Goal: Task Accomplishment & Management: Use online tool/utility

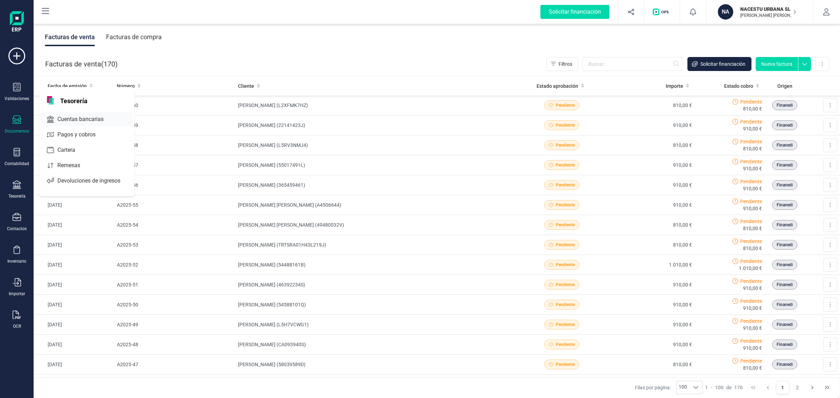
click at [83, 117] on span "Cuentas bancarias" at bounding box center [86, 119] width 62 height 8
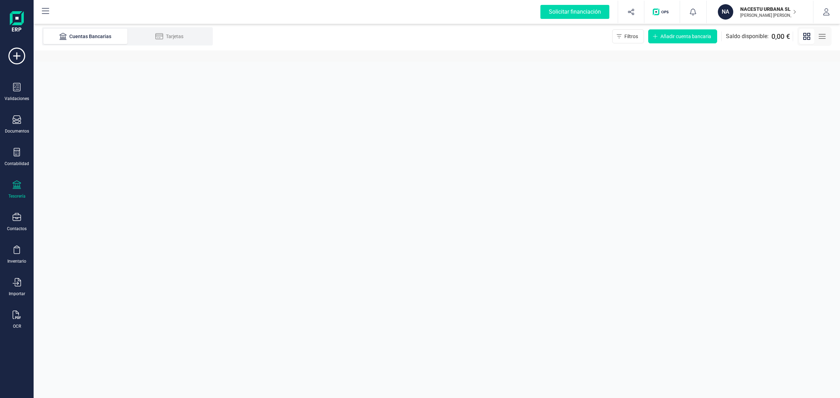
click at [740, 10] on p "NACESTU URBANA SL" at bounding box center [768, 9] width 56 height 7
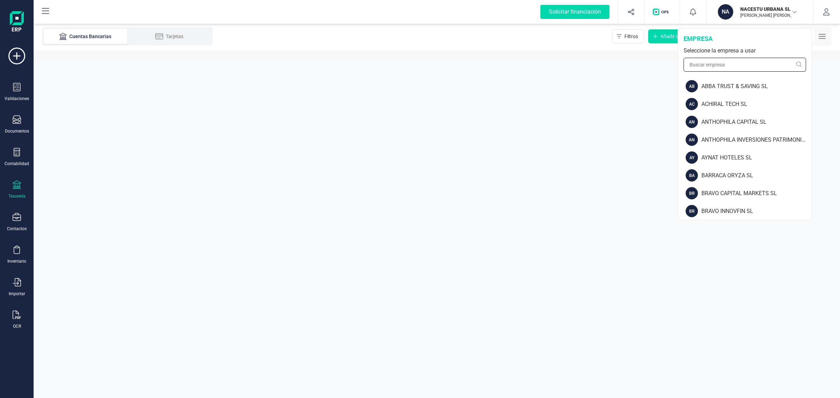
click at [702, 61] on input "text" at bounding box center [744, 65] width 122 height 14
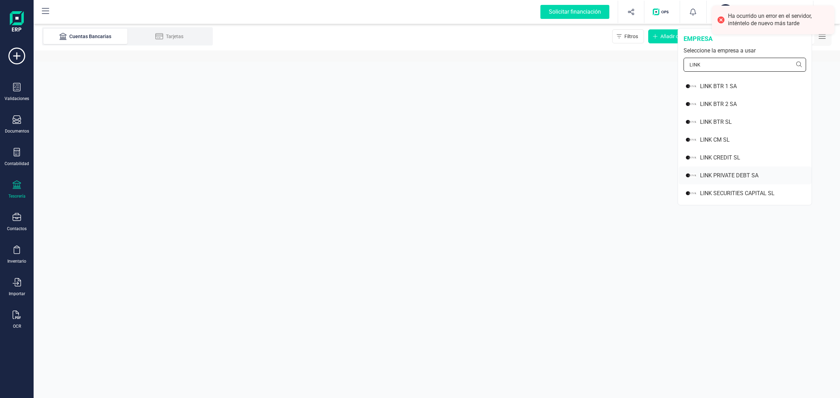
type input "LINK"
click at [735, 178] on div "LINK PRIVATE DEBT SA" at bounding box center [756, 175] width 112 height 8
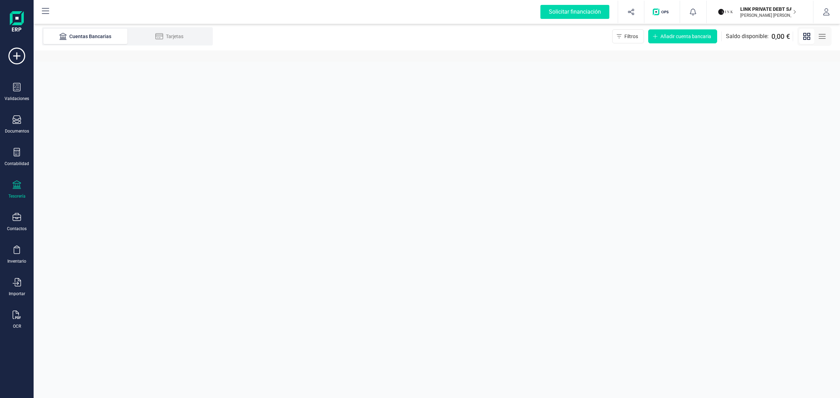
click at [7, 190] on div "Tesorería" at bounding box center [17, 190] width 28 height 19
click at [83, 119] on span "Cuentas bancarias" at bounding box center [84, 119] width 62 height 8
